Goal: Task Accomplishment & Management: Manage account settings

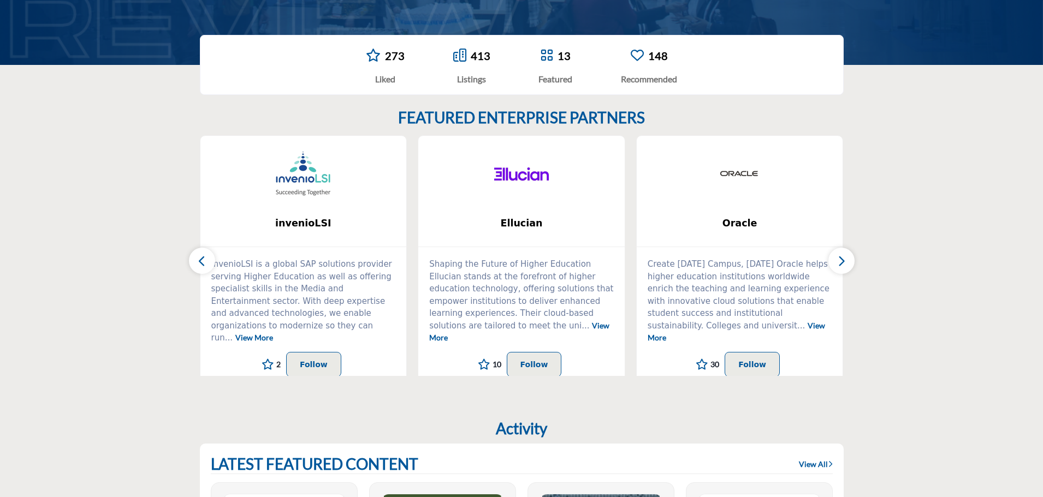
scroll to position [273, 0]
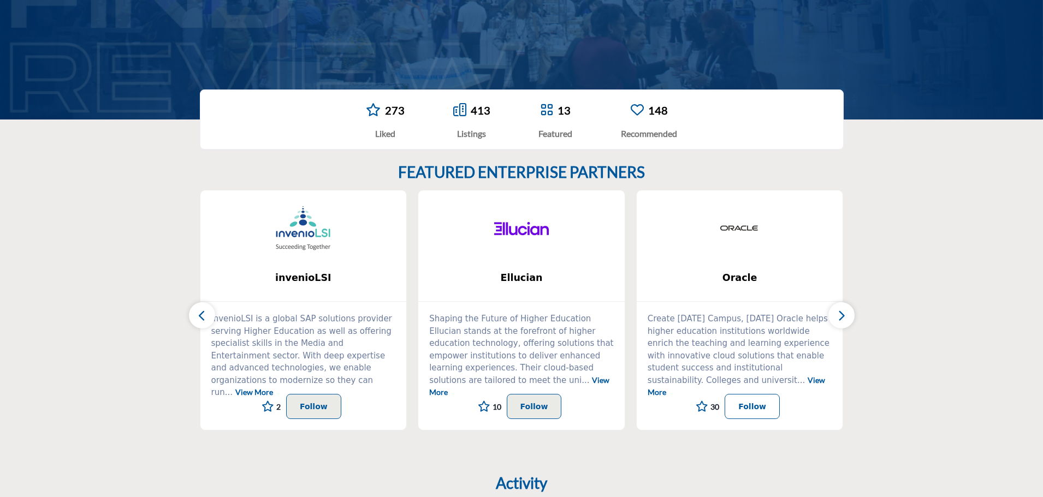
click at [747, 403] on p "Follow" at bounding box center [752, 406] width 28 height 13
click at [836, 316] on button "button" at bounding box center [841, 315] width 26 height 26
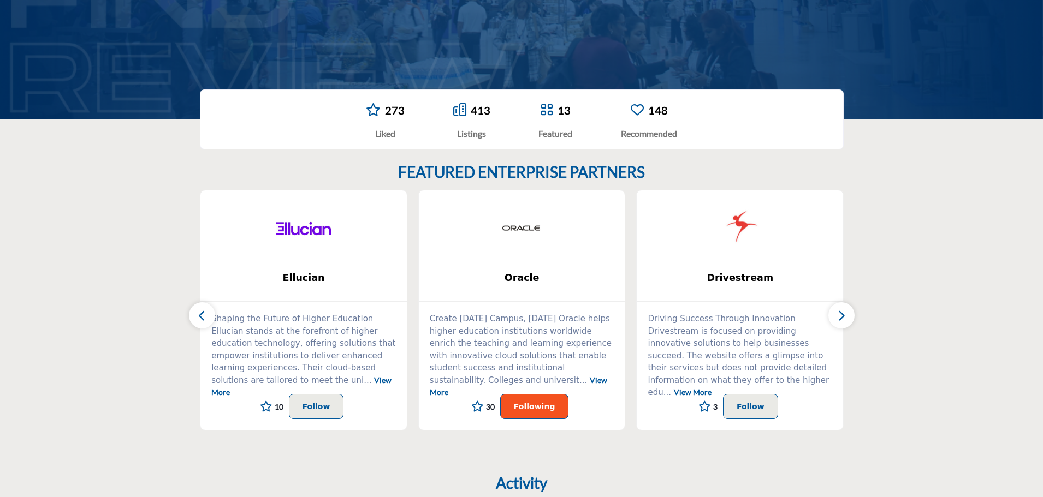
click at [836, 316] on button "button" at bounding box center [841, 315] width 26 height 26
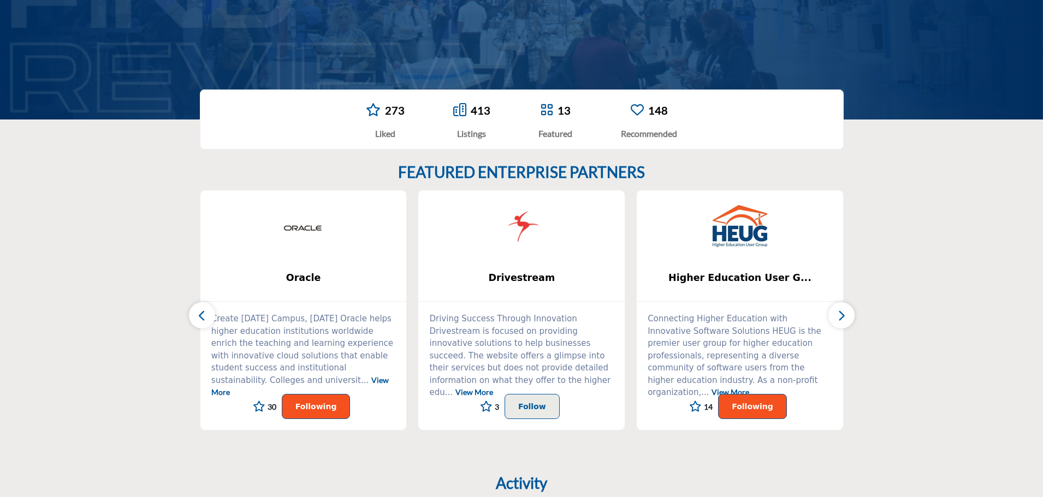
click at [836, 316] on button "button" at bounding box center [841, 315] width 26 height 26
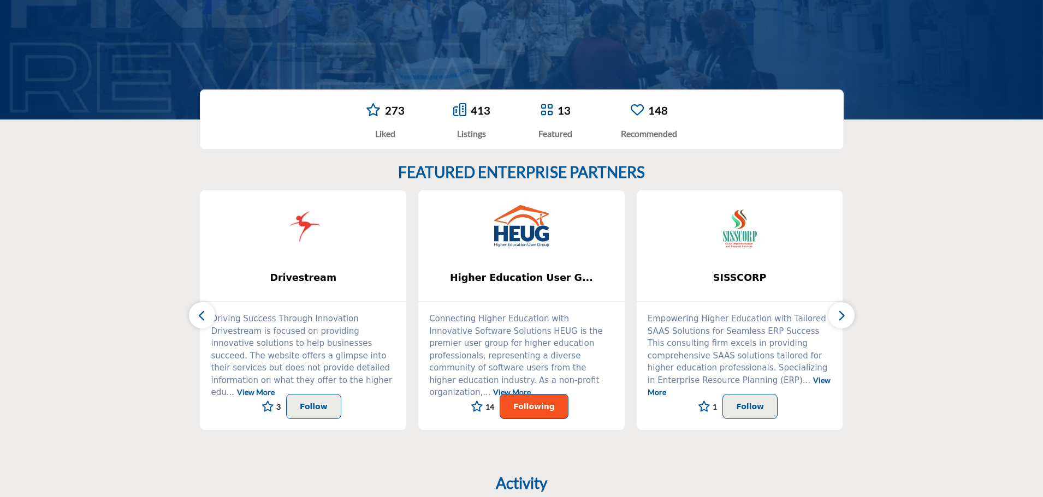
click at [847, 318] on button "button" at bounding box center [841, 315] width 26 height 26
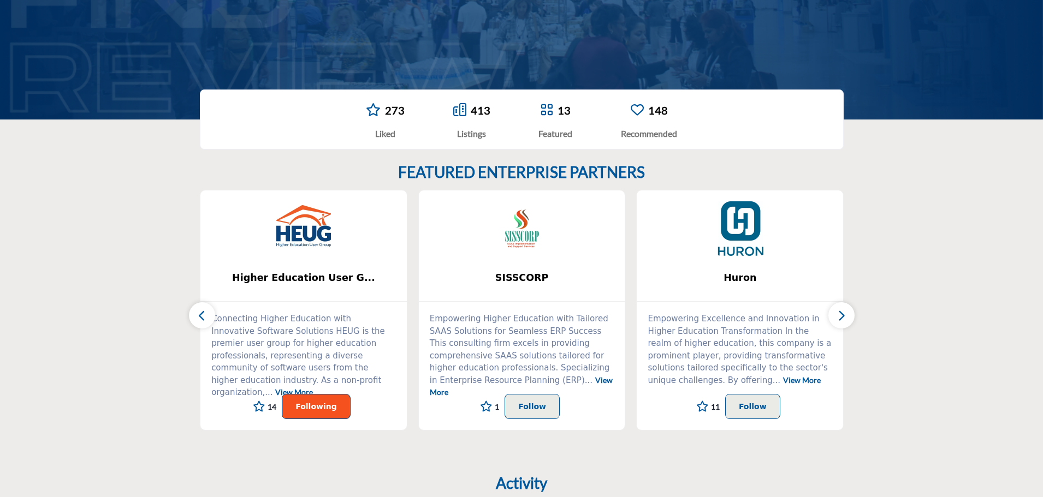
click at [847, 318] on button "button" at bounding box center [841, 315] width 26 height 26
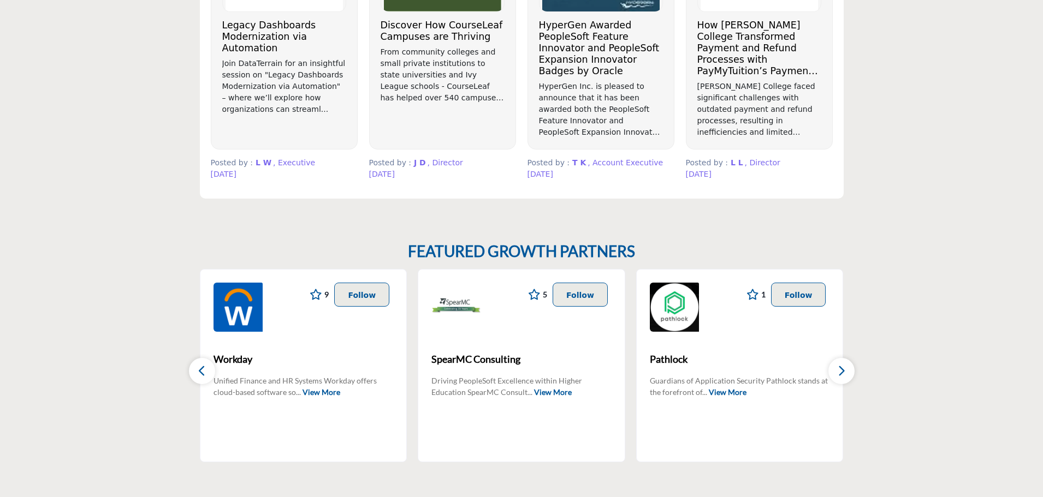
scroll to position [983, 0]
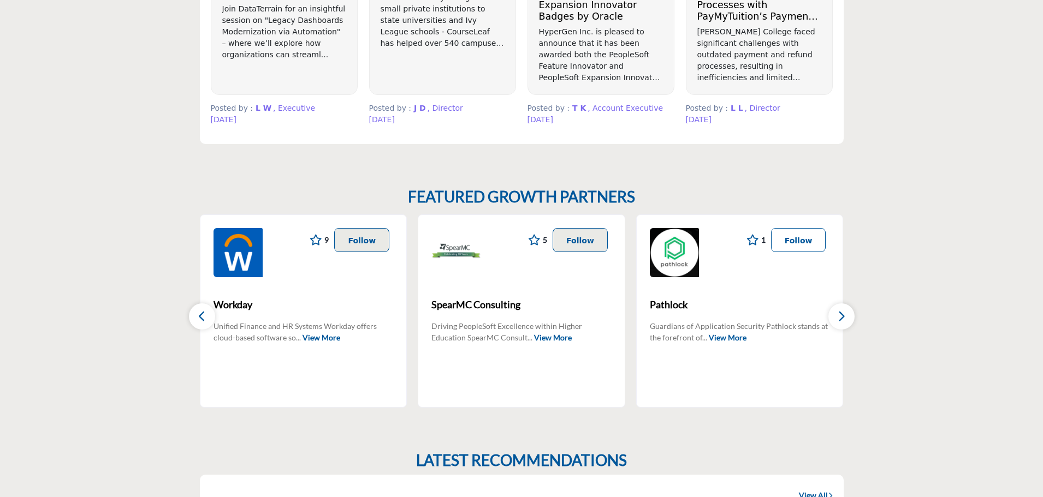
click at [805, 241] on p "Follow" at bounding box center [798, 240] width 28 height 12
click at [584, 241] on p "Follow" at bounding box center [580, 240] width 28 height 12
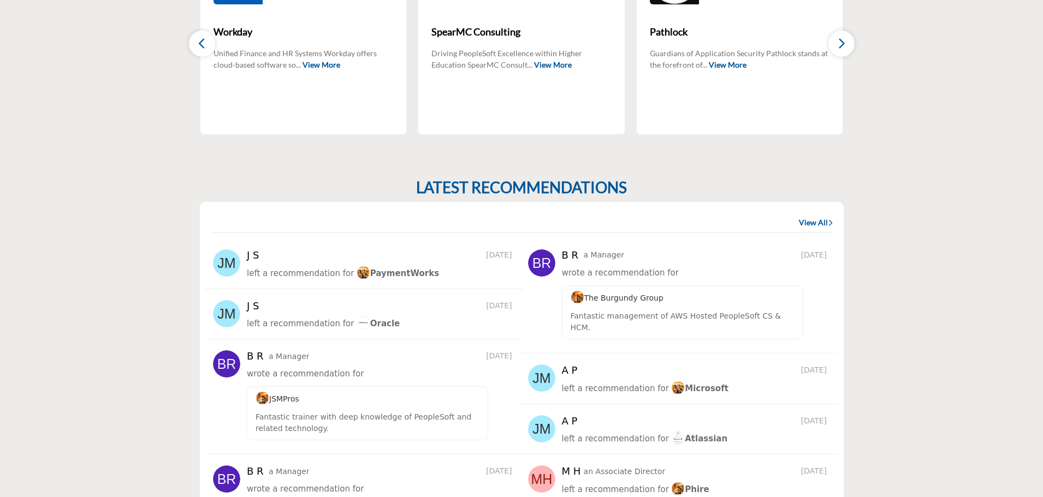
scroll to position [1092, 0]
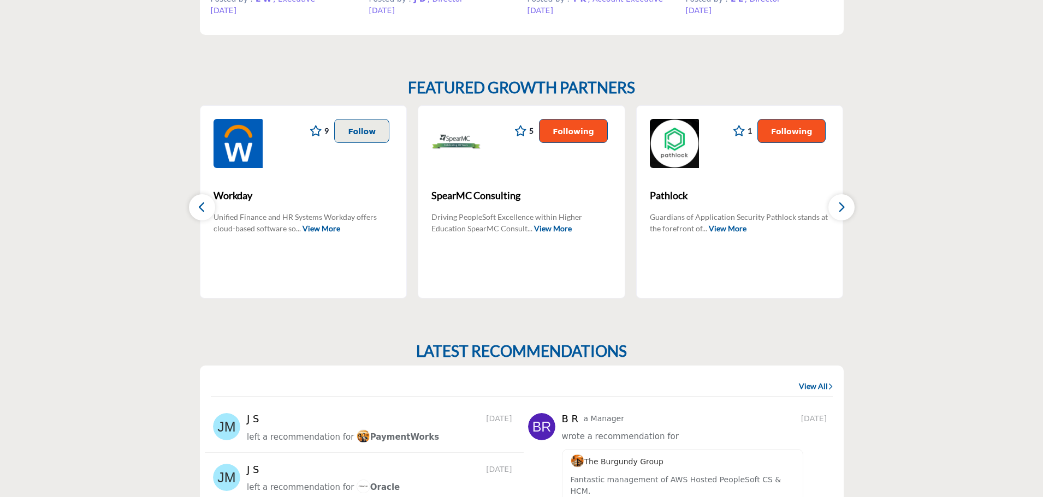
click at [846, 210] on button "button" at bounding box center [841, 207] width 26 height 26
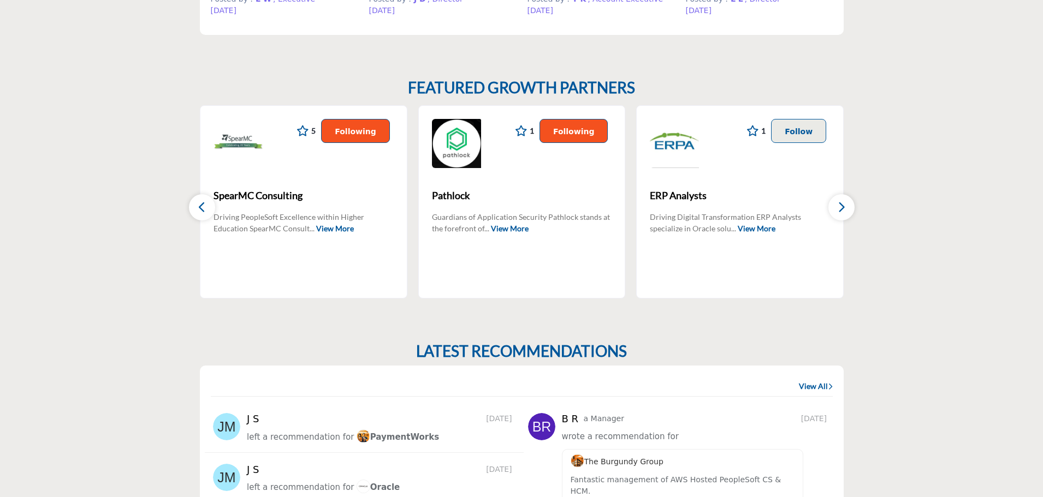
click at [846, 210] on button "button" at bounding box center [841, 207] width 26 height 26
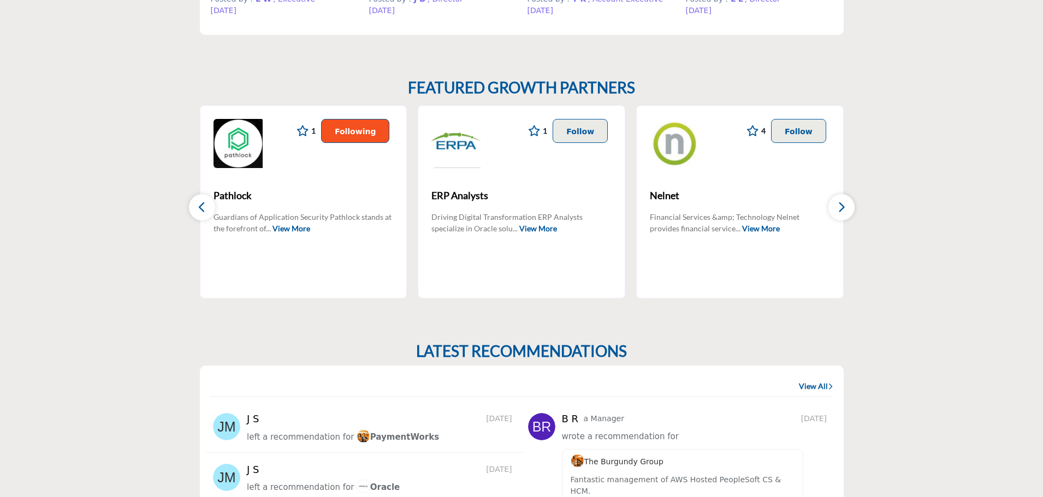
click at [846, 210] on button "button" at bounding box center [841, 207] width 26 height 26
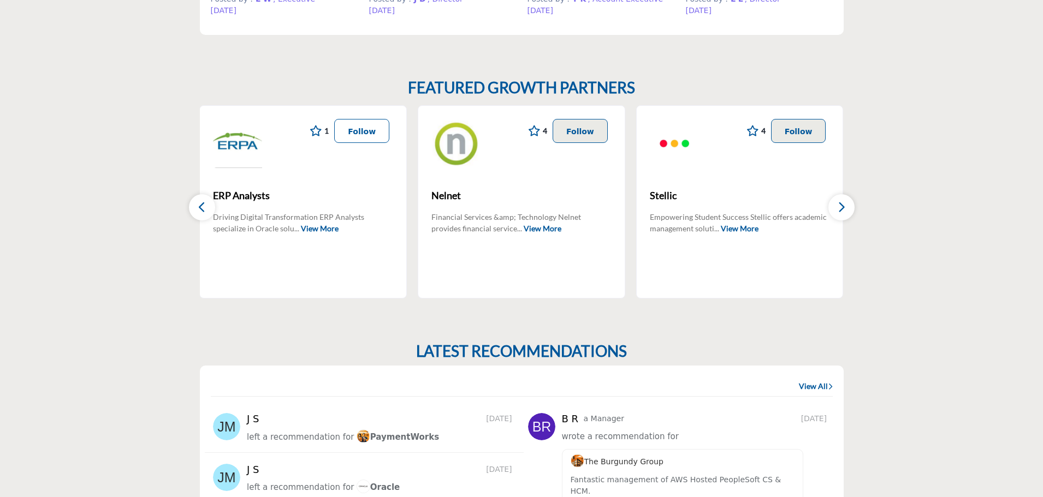
click at [378, 132] on button "Follow" at bounding box center [361, 131] width 55 height 24
click at [848, 212] on button "button" at bounding box center [841, 207] width 26 height 26
click at [843, 207] on icon "button" at bounding box center [841, 207] width 9 height 14
click at [843, 210] on icon "button" at bounding box center [841, 207] width 9 height 14
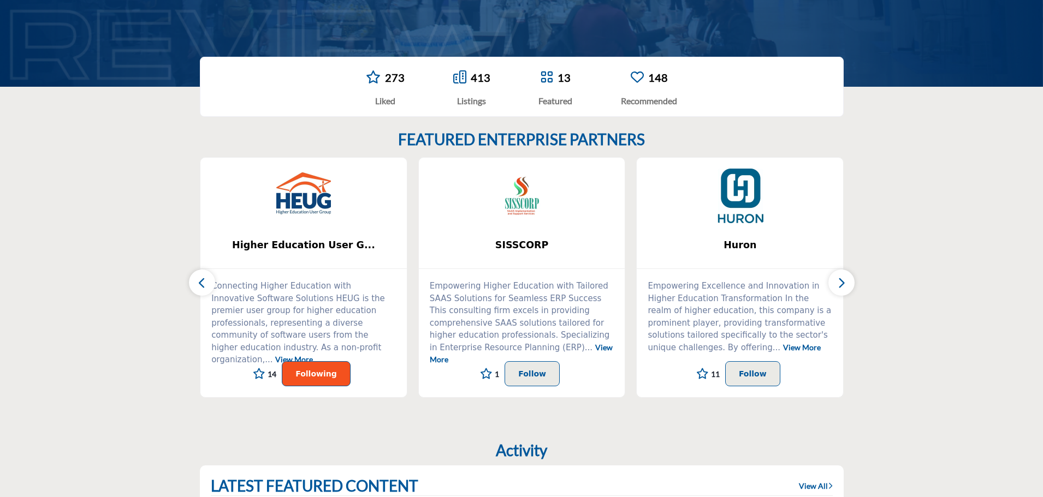
scroll to position [0, 0]
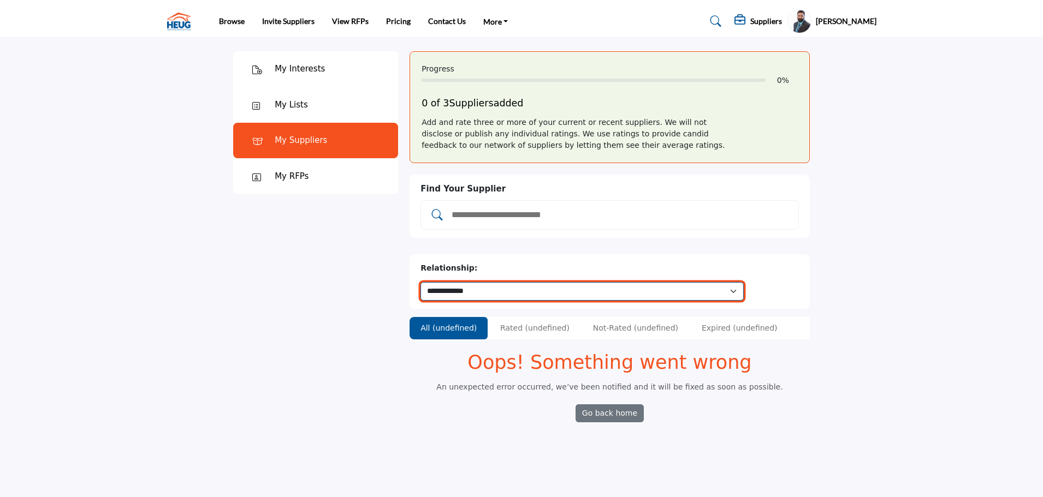
click at [523, 282] on select "**********" at bounding box center [581, 291] width 323 height 19
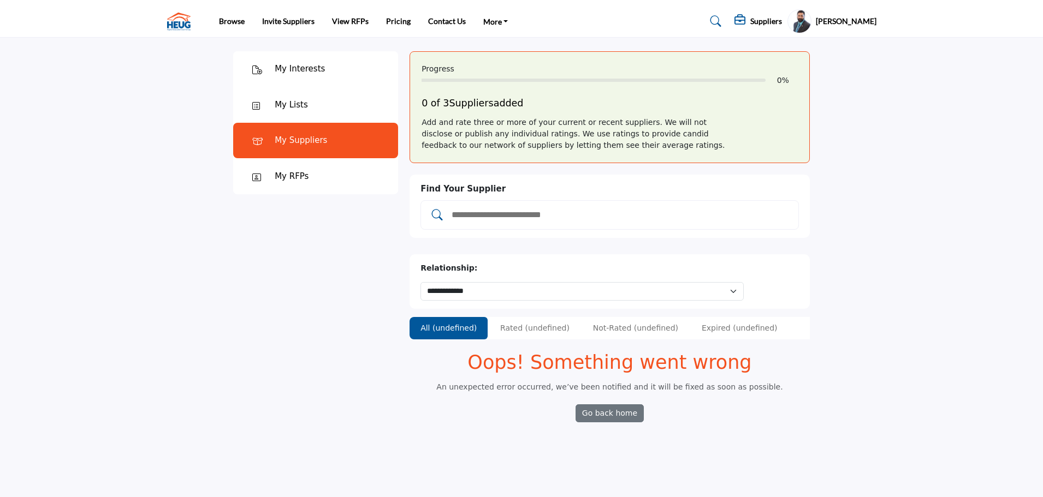
click at [555, 211] on input "Add and rate your suppliers" at bounding box center [620, 215] width 341 height 14
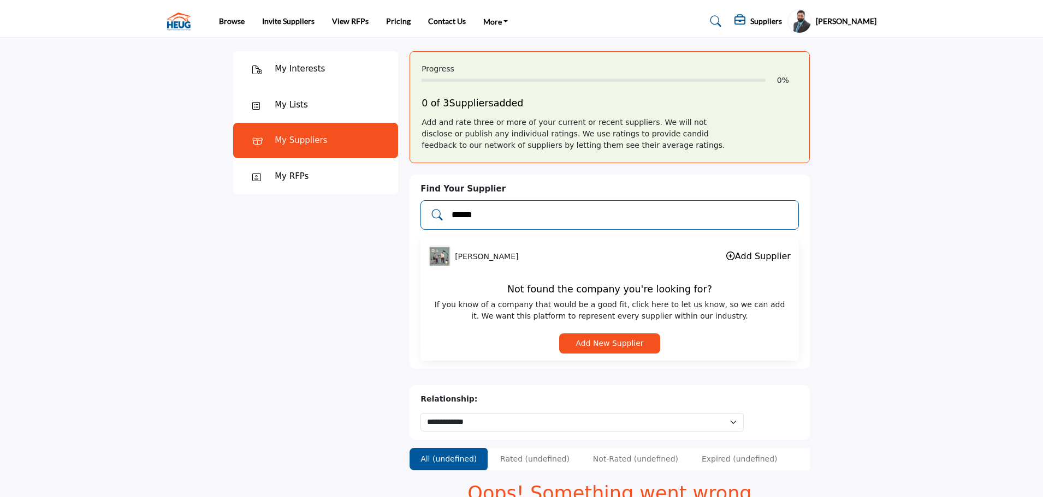
type input "******"
click at [739, 253] on link "Add Supplier" at bounding box center [758, 256] width 64 height 10
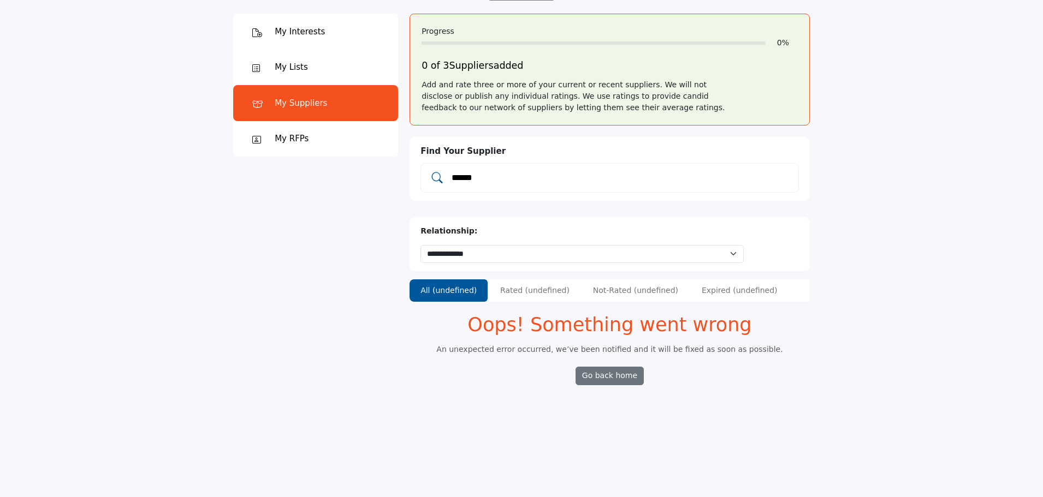
scroll to position [55, 0]
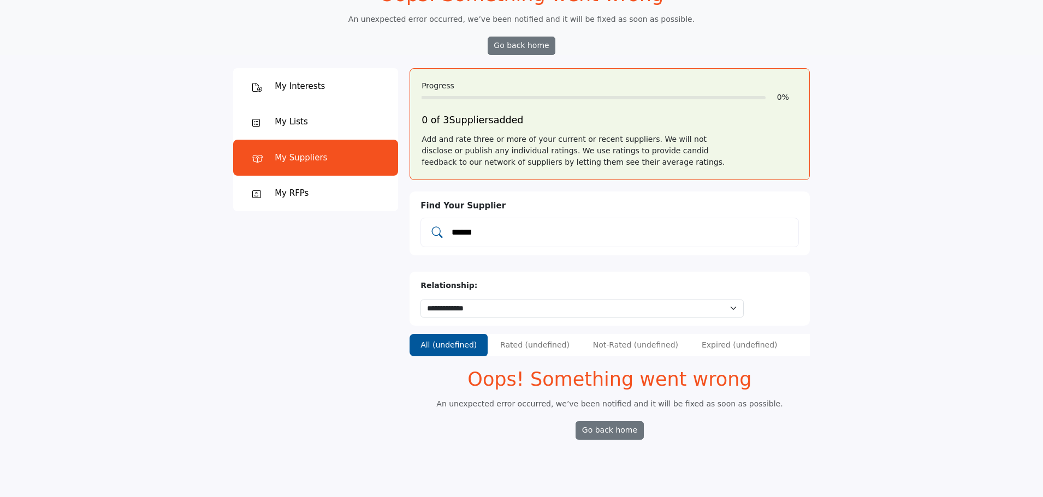
click at [286, 189] on div "My RFPs" at bounding box center [292, 193] width 34 height 13
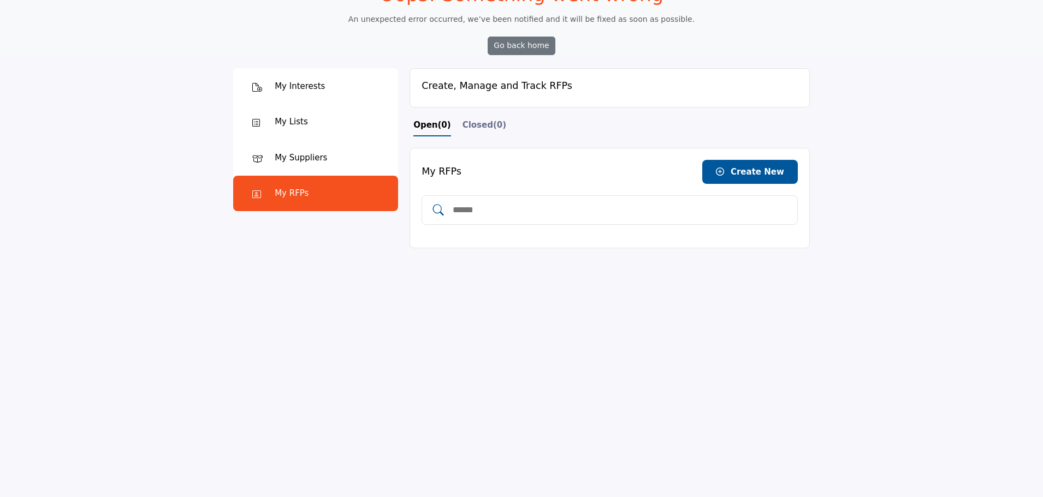
click at [302, 124] on div "My Lists" at bounding box center [291, 122] width 33 height 13
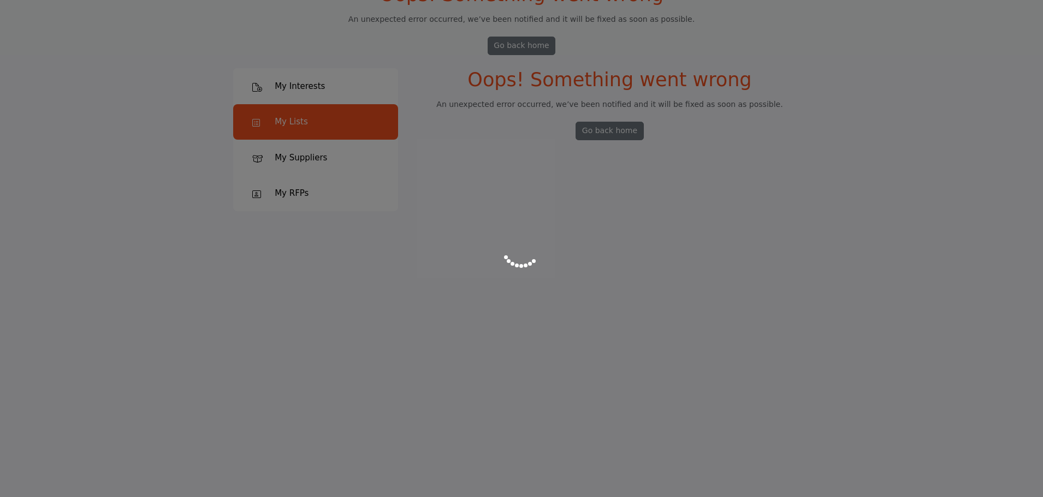
click at [302, 88] on div at bounding box center [521, 248] width 1043 height 497
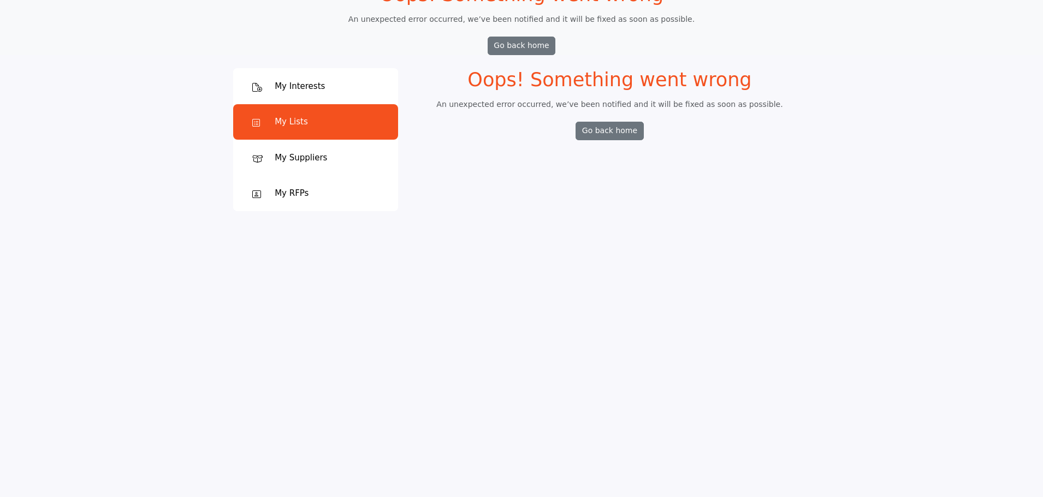
click at [302, 88] on div "My Interests" at bounding box center [300, 86] width 50 height 13
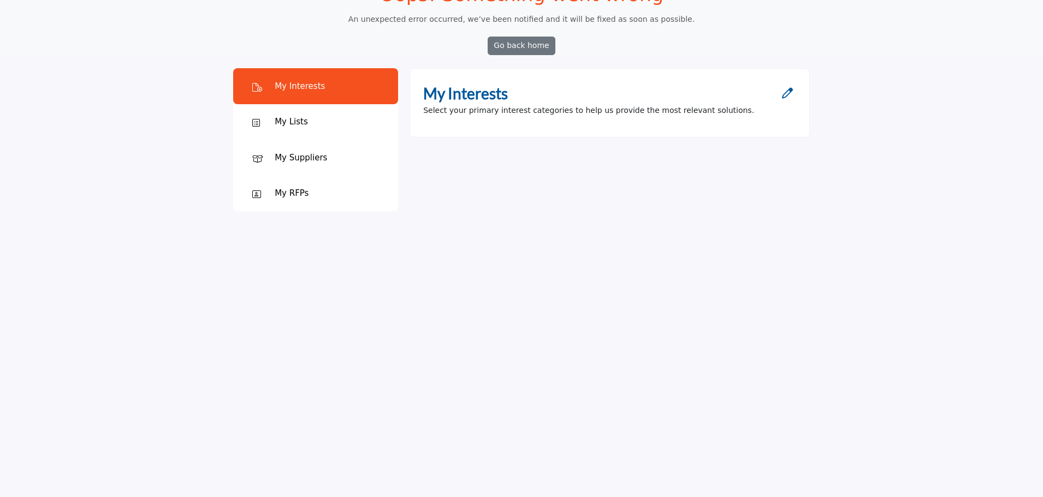
click at [788, 93] on icon "Open Category Modal" at bounding box center [787, 93] width 11 height 11
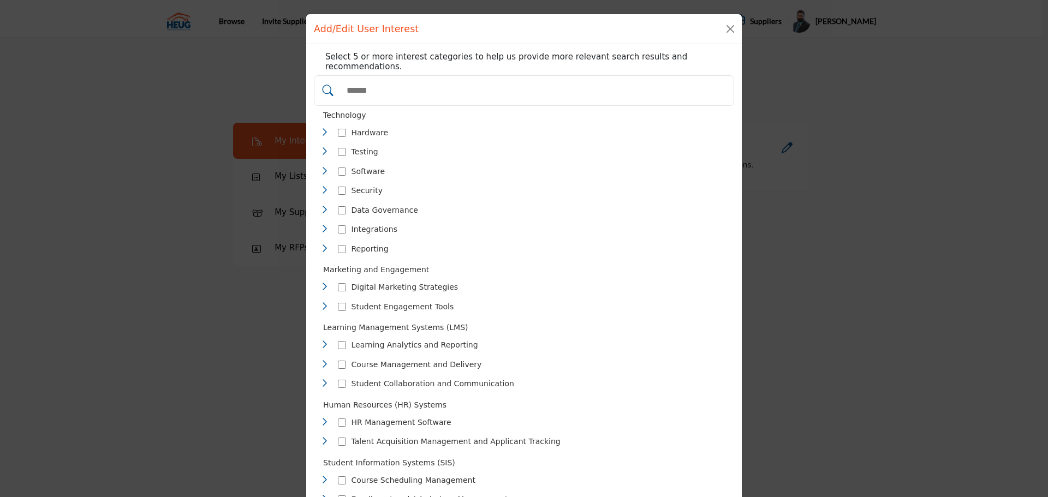
click at [322, 244] on icon "Toggle Category" at bounding box center [324, 248] width 9 height 9
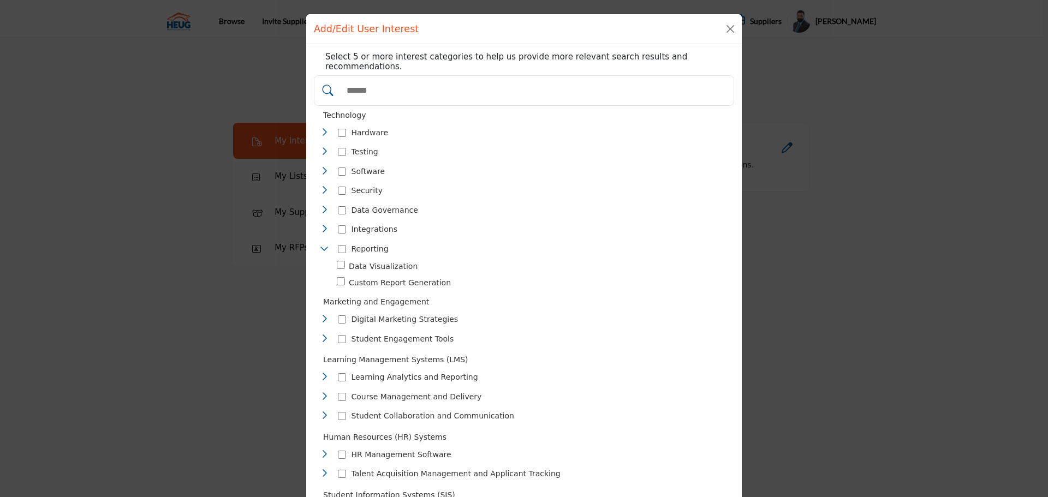
click at [322, 244] on icon "Toggle Category" at bounding box center [324, 248] width 9 height 9
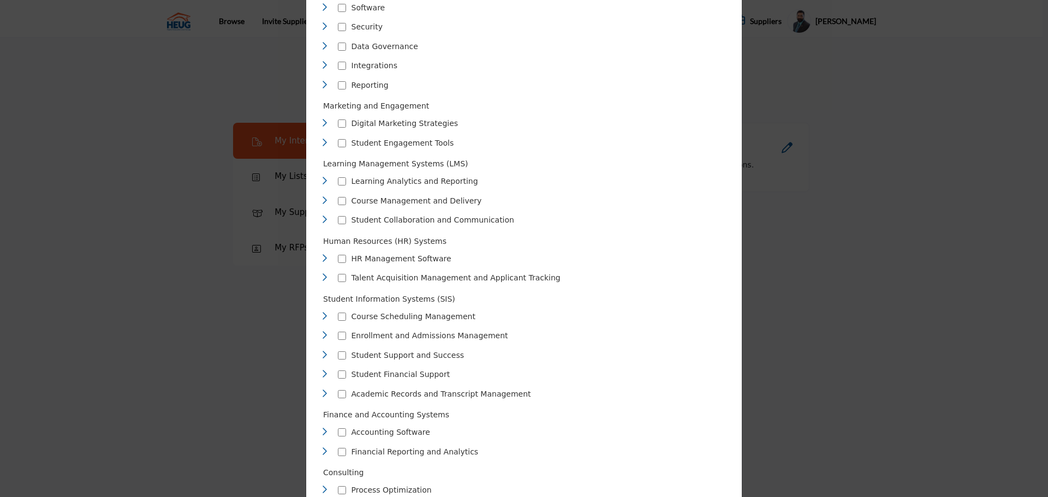
scroll to position [218, 0]
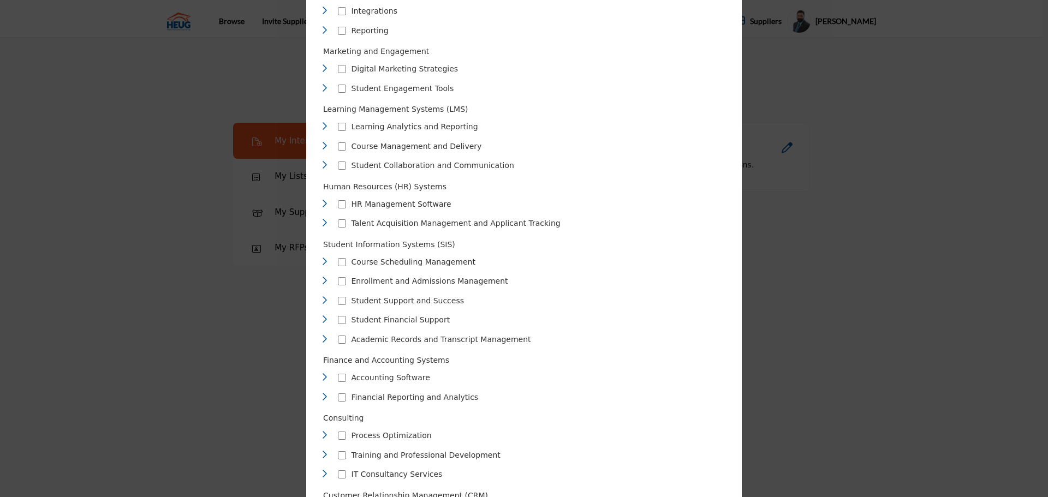
click at [322, 218] on icon "Toggle Category" at bounding box center [324, 222] width 9 height 9
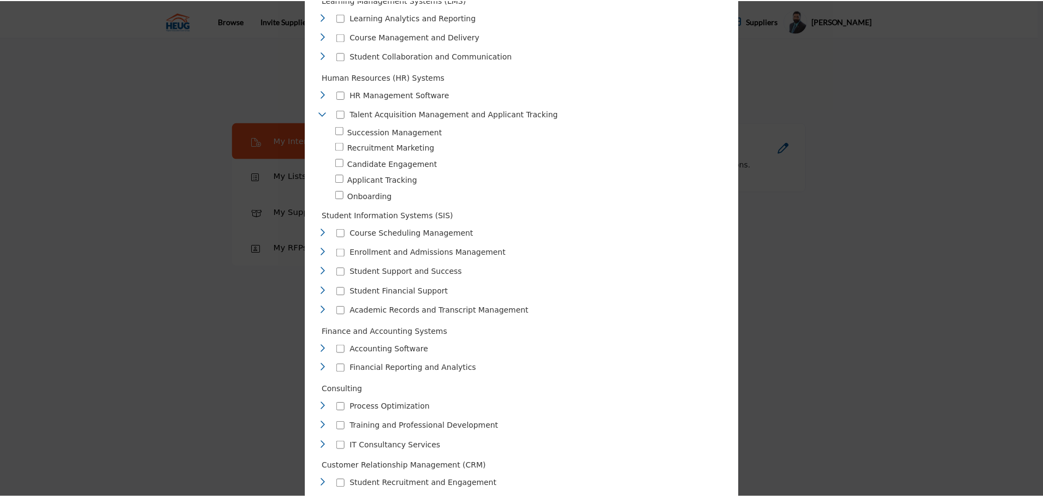
scroll to position [367, 0]
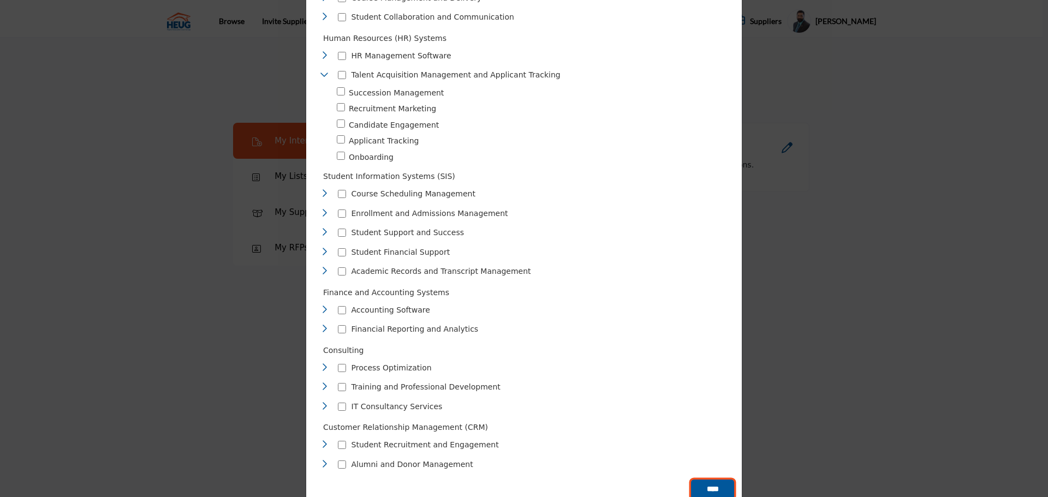
click at [714, 480] on input "****" at bounding box center [712, 490] width 43 height 20
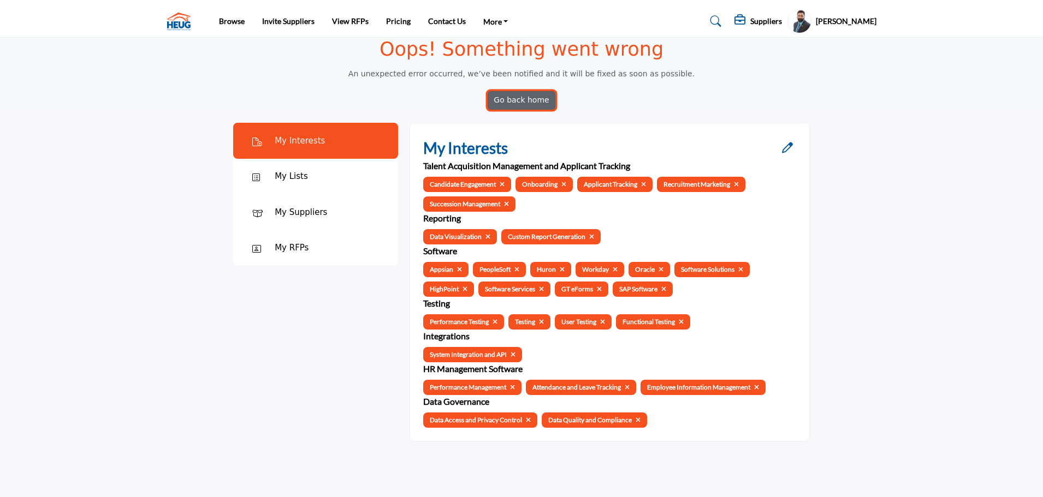
click at [520, 100] on link "Go back home" at bounding box center [521, 100] width 68 height 19
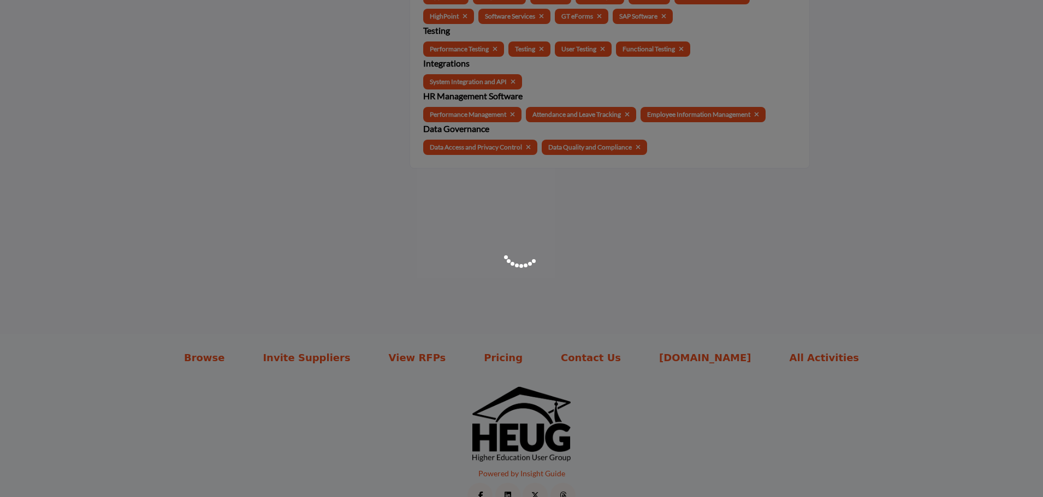
scroll to position [0, 0]
